Goal: Task Accomplishment & Management: Use online tool/utility

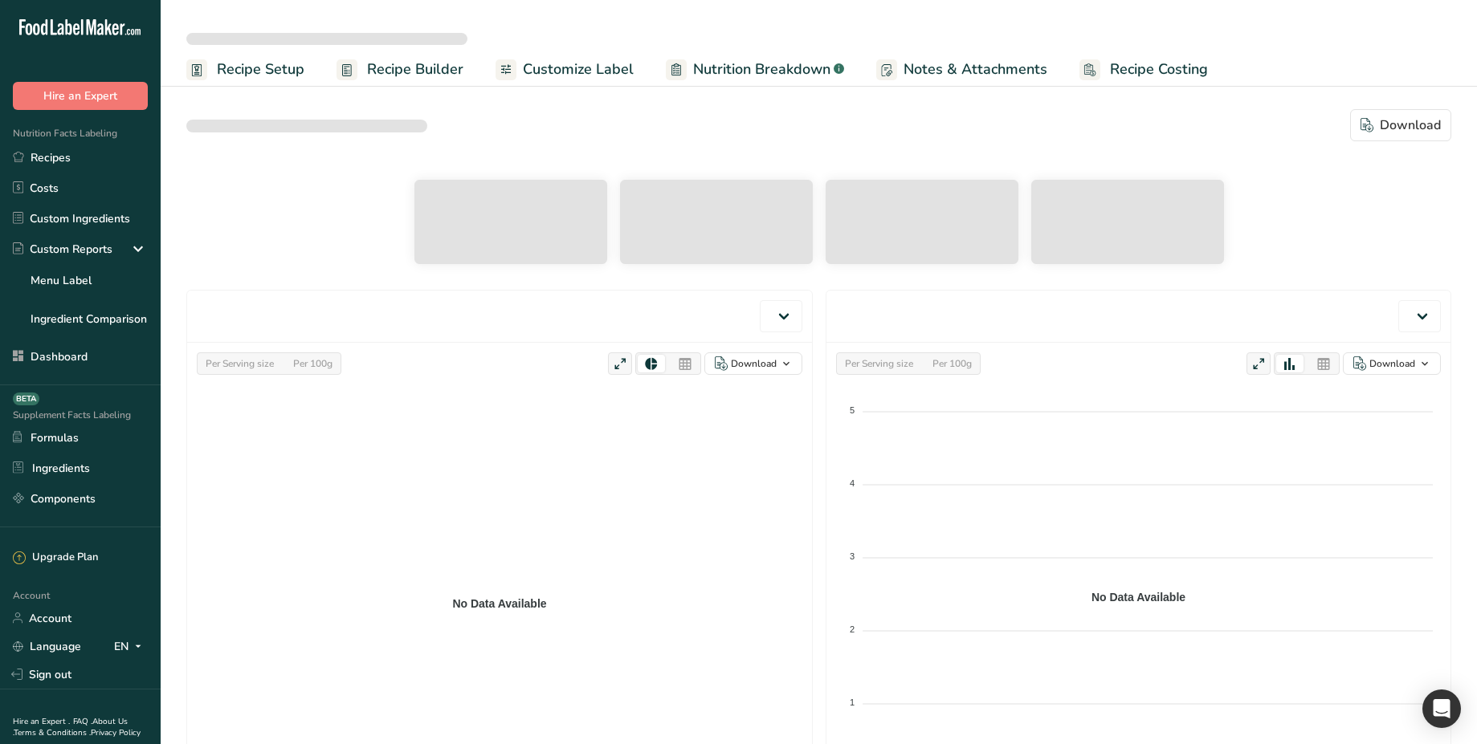
select select "Calories"
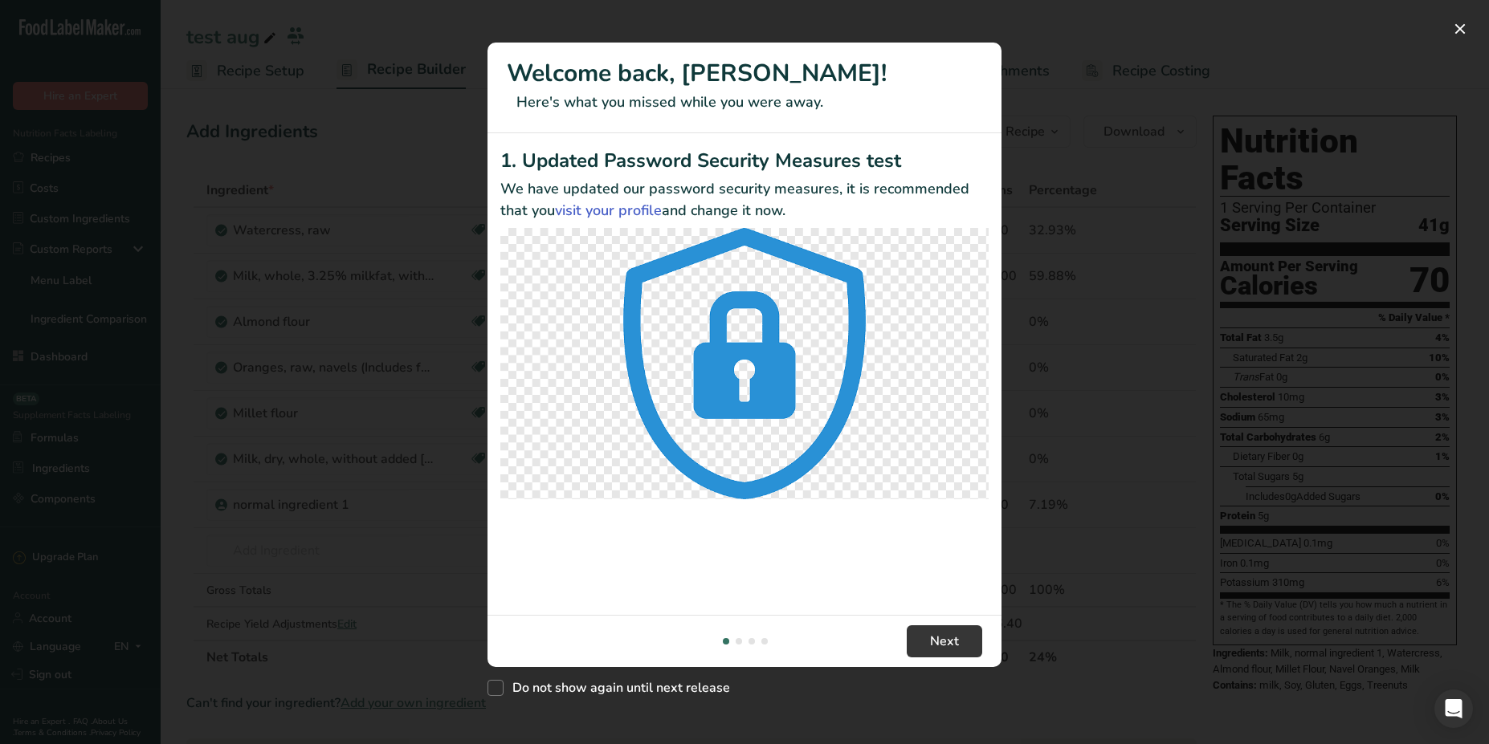
click at [1028, 63] on div "New Features" at bounding box center [744, 372] width 1489 height 744
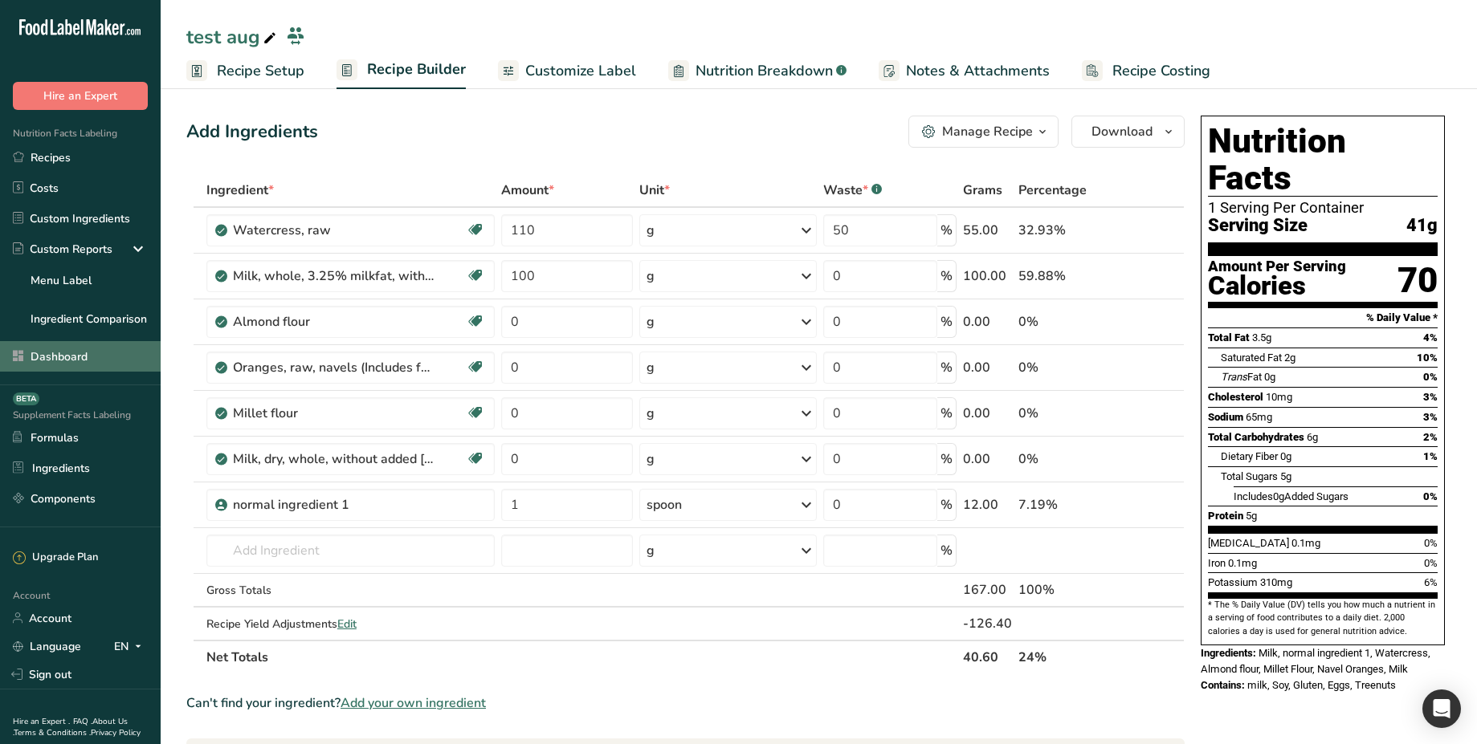
click at [77, 348] on link "Dashboard" at bounding box center [80, 356] width 161 height 31
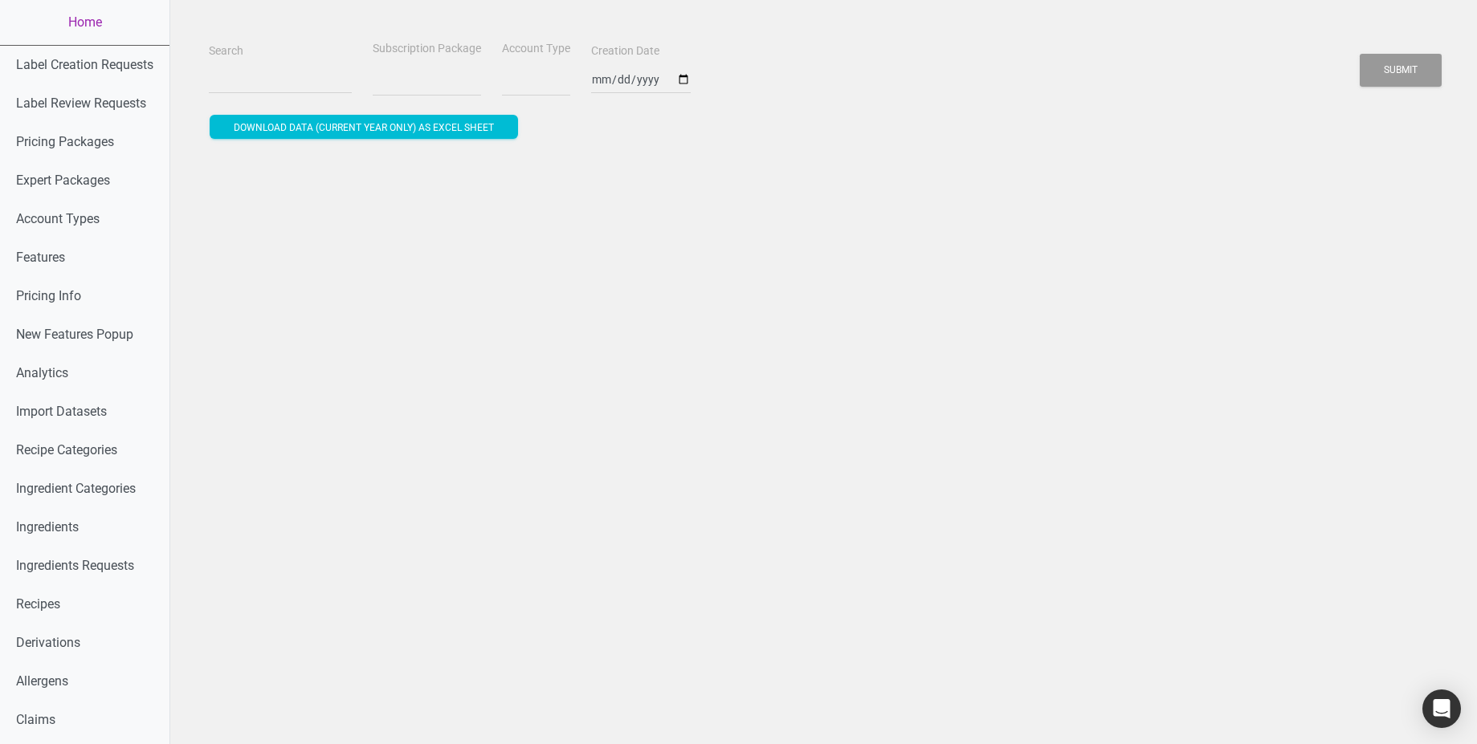
select select
